Goal: Task Accomplishment & Management: Complete application form

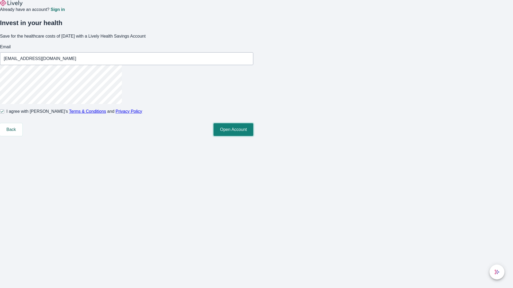
click at [253, 136] on button "Open Account" at bounding box center [233, 129] width 40 height 13
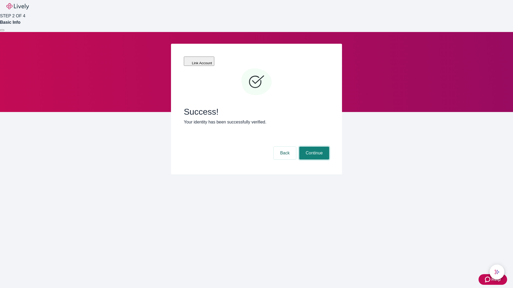
click at [313, 147] on button "Continue" at bounding box center [314, 153] width 30 height 13
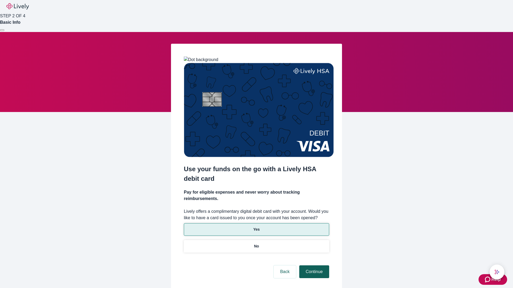
click at [256, 227] on p "Yes" at bounding box center [256, 230] width 6 height 6
click at [313, 266] on button "Continue" at bounding box center [314, 272] width 30 height 13
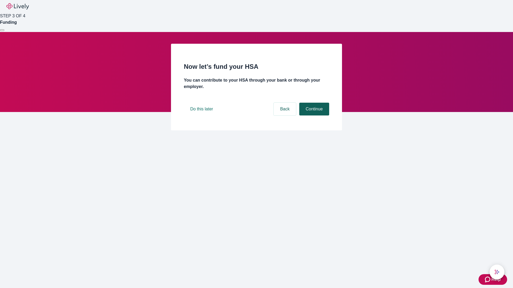
click at [313, 116] on button "Continue" at bounding box center [314, 109] width 30 height 13
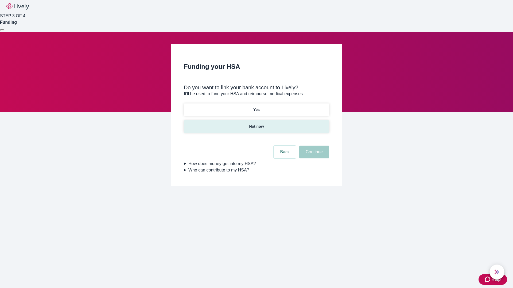
click at [256, 124] on p "Not now" at bounding box center [256, 127] width 15 height 6
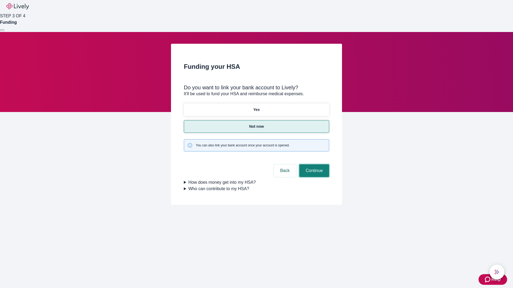
click at [313, 165] on button "Continue" at bounding box center [314, 171] width 30 height 13
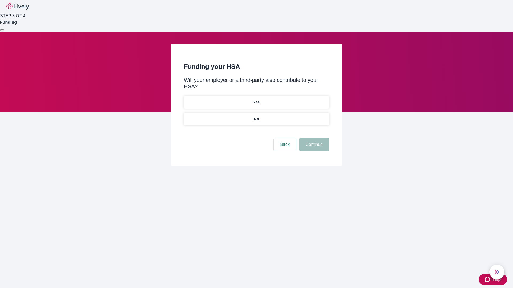
click at [256, 116] on p "No" at bounding box center [256, 119] width 5 height 6
click at [313, 138] on button "Continue" at bounding box center [314, 144] width 30 height 13
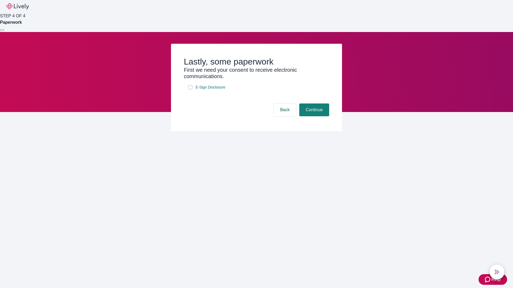
click at [190, 89] on input "E-Sign Disclosure" at bounding box center [190, 87] width 4 height 4
checkbox input "true"
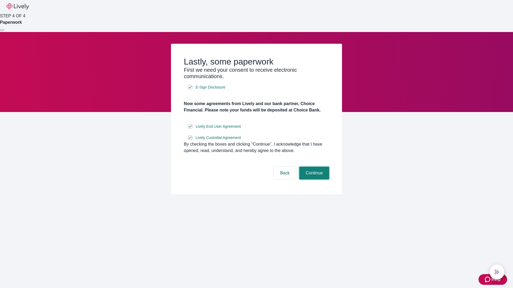
click at [313, 180] on button "Continue" at bounding box center [314, 173] width 30 height 13
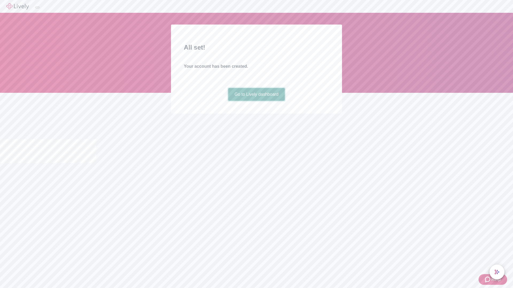
click at [256, 101] on link "Go to Lively dashboard" at bounding box center [256, 94] width 57 height 13
